Goal: Task Accomplishment & Management: Complete application form

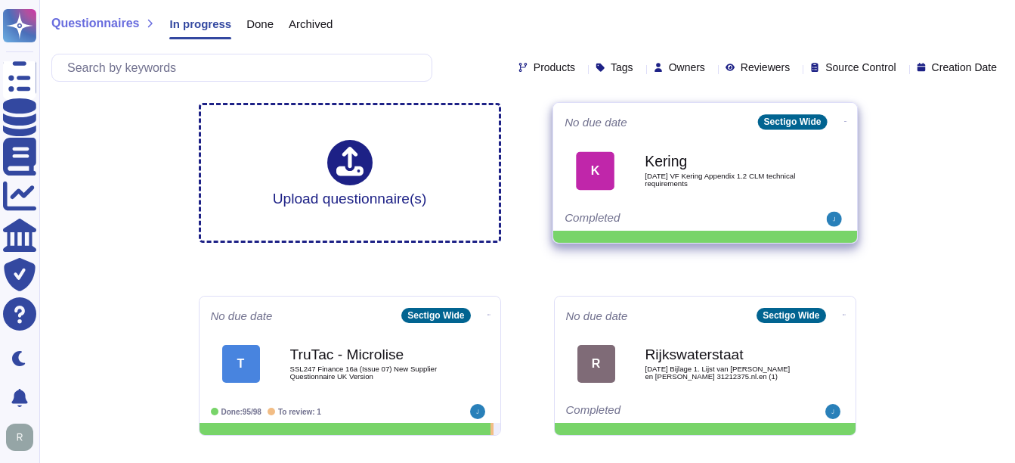
click at [719, 178] on span "[DATE] VF Kering Appendix 1.2 CLM technical requirements" at bounding box center [721, 179] width 153 height 14
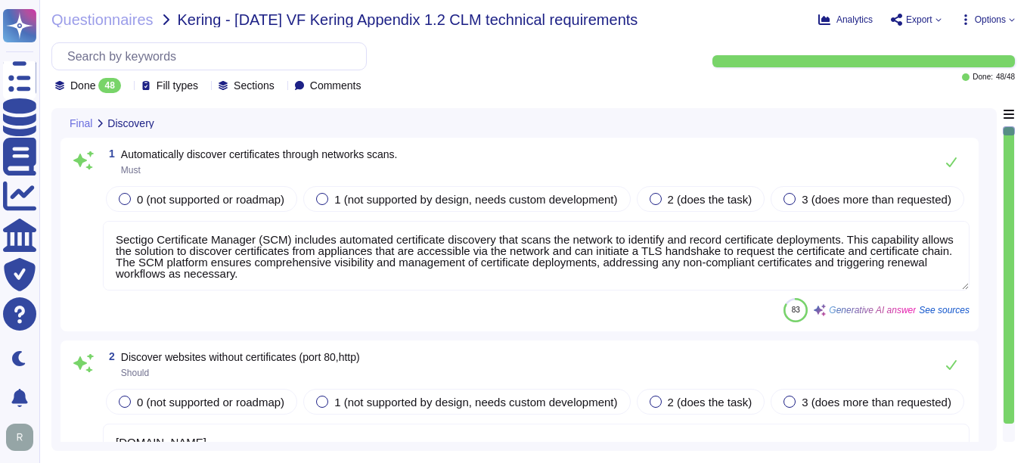
type textarea "Sectigo Certificate Manager (SCM) includes automated certificate discovery that…"
type textarea "[DOMAIN_NAME]"
type textarea "Sectigo Certificate Manager has the ability to discover and manage certificates…"
type textarea "Full-disk encryption is enabled for all systems storing or processing scoped da…"
